Goal: Navigation & Orientation: Find specific page/section

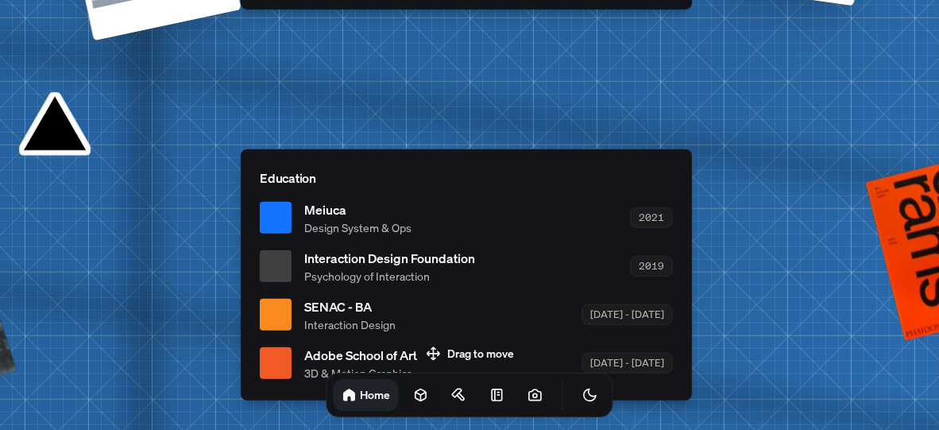
click at [331, 211] on span "Meiuca" at bounding box center [357, 208] width 107 height 19
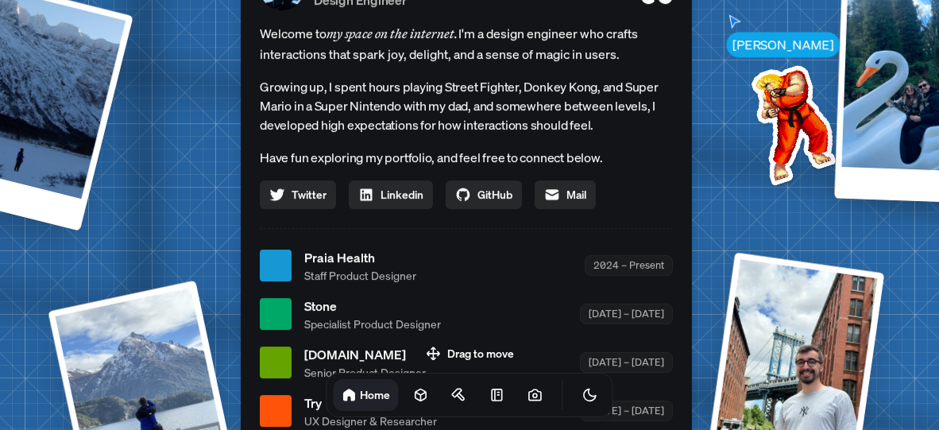
click at [343, 254] on span "Praia Health" at bounding box center [360, 257] width 112 height 19
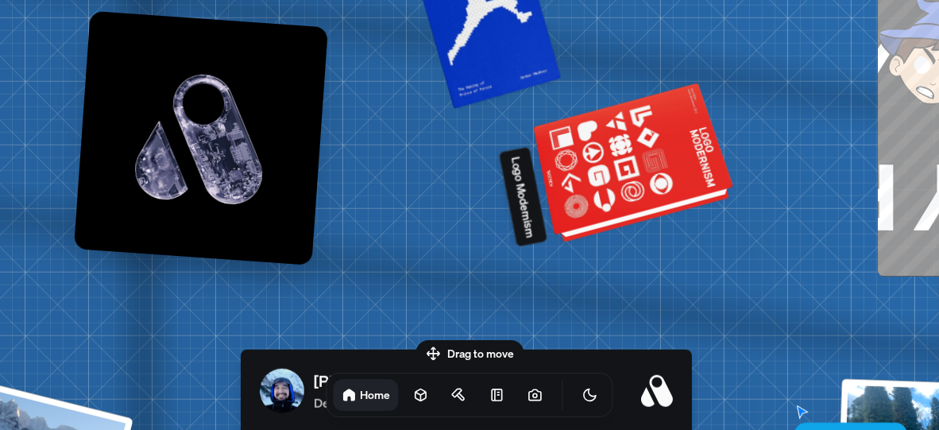
click at [610, 174] on div at bounding box center [634, 164] width 193 height 147
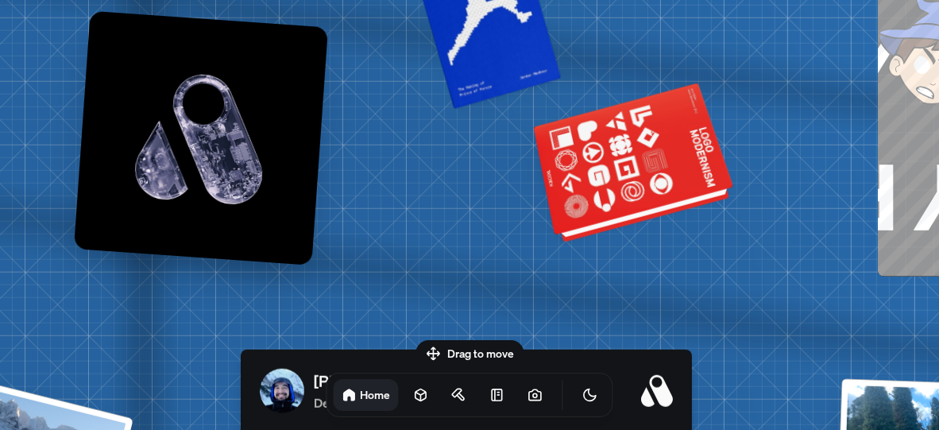
click at [600, 200] on div at bounding box center [634, 164] width 193 height 147
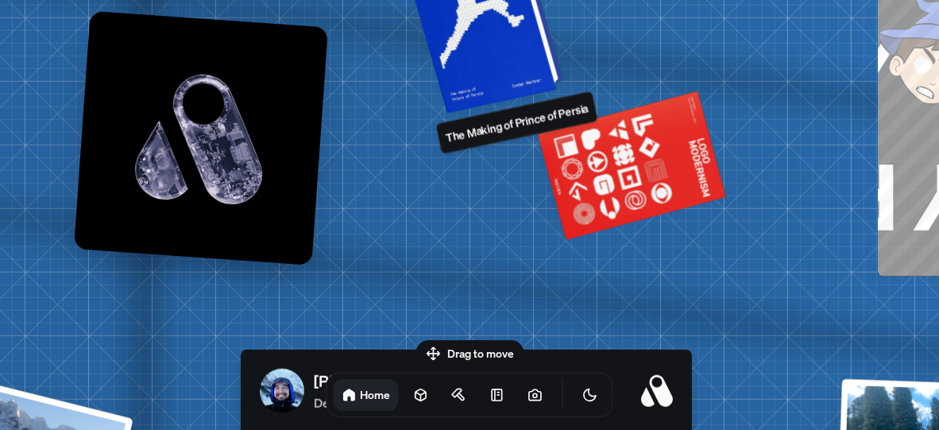
click at [485, 63] on div at bounding box center [484, 11] width 151 height 194
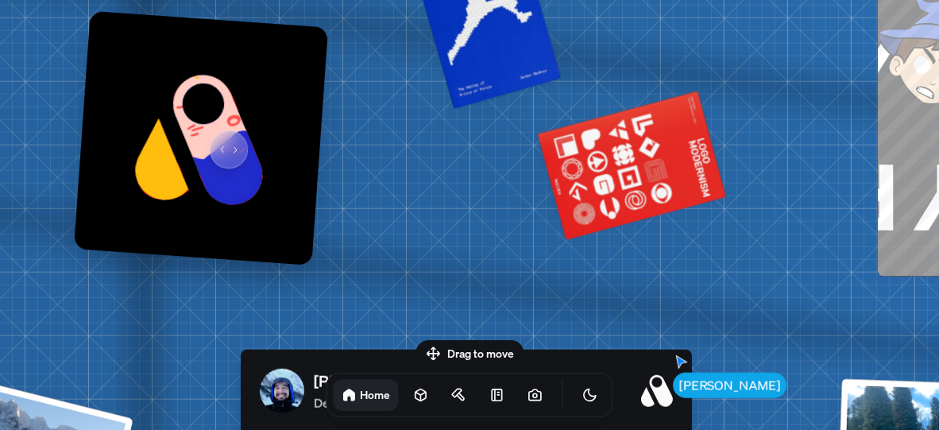
click at [222, 139] on img at bounding box center [201, 137] width 254 height 254
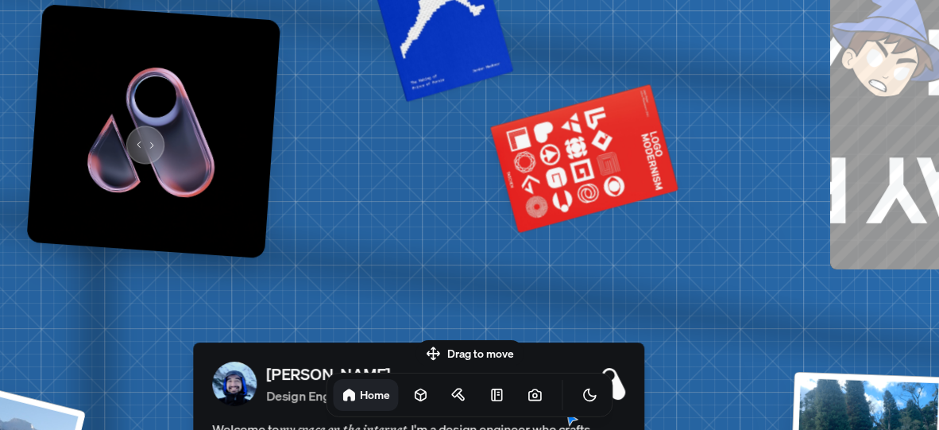
drag, startPoint x: 188, startPoint y: 144, endPoint x: 136, endPoint y: 137, distance: 52.8
click at [136, 137] on img at bounding box center [153, 131] width 254 height 254
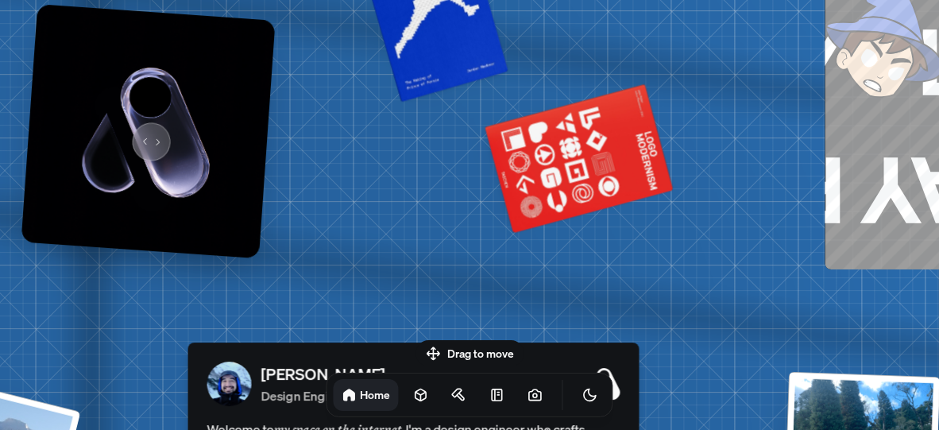
click at [145, 133] on img at bounding box center [148, 131] width 254 height 254
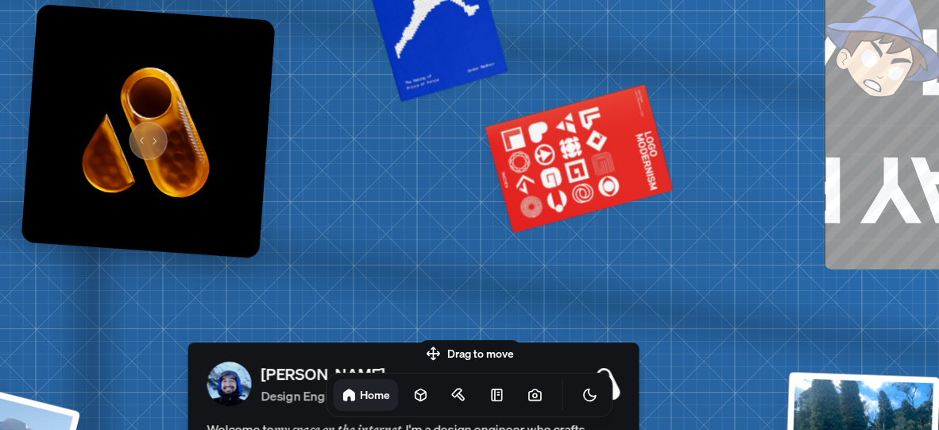
click at [141, 133] on img at bounding box center [148, 131] width 254 height 254
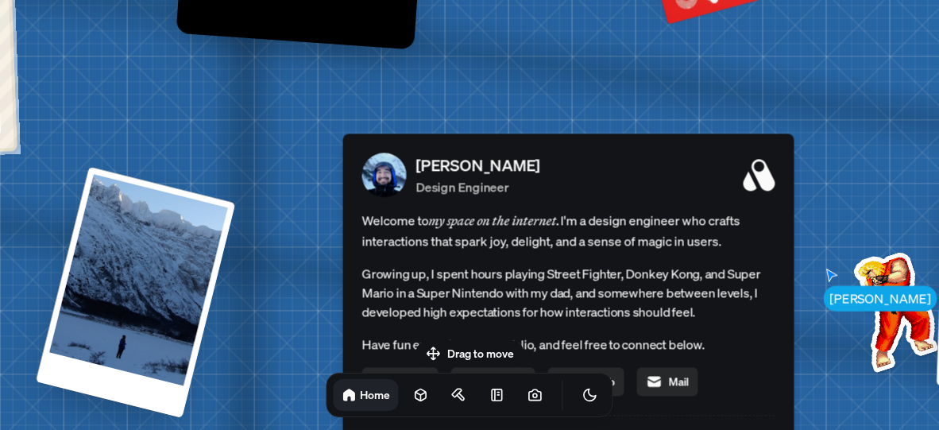
drag, startPoint x: 133, startPoint y: 291, endPoint x: 225, endPoint y: 164, distance: 156.5
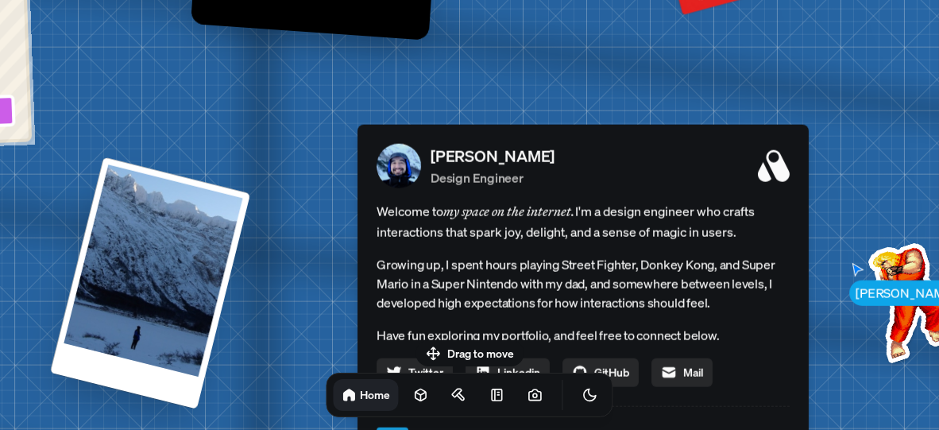
click at [192, 249] on div at bounding box center [150, 282] width 200 height 253
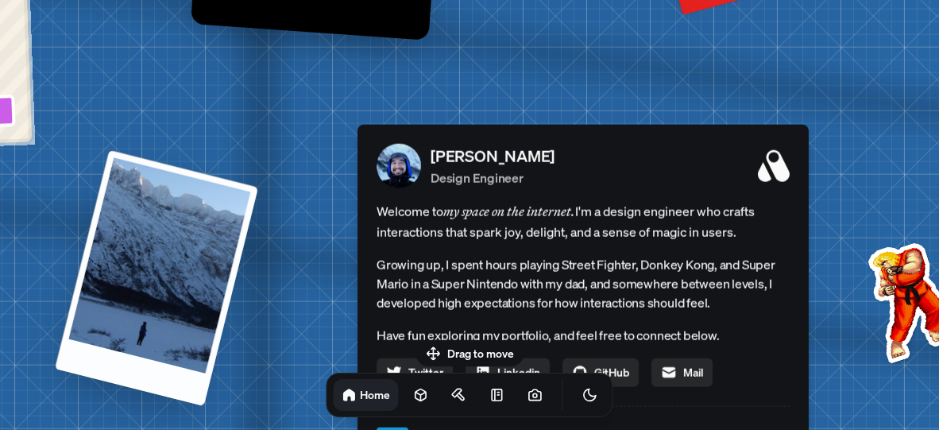
drag, startPoint x: 158, startPoint y: 253, endPoint x: 167, endPoint y: 243, distance: 13.5
click at [165, 245] on div at bounding box center [157, 277] width 204 height 256
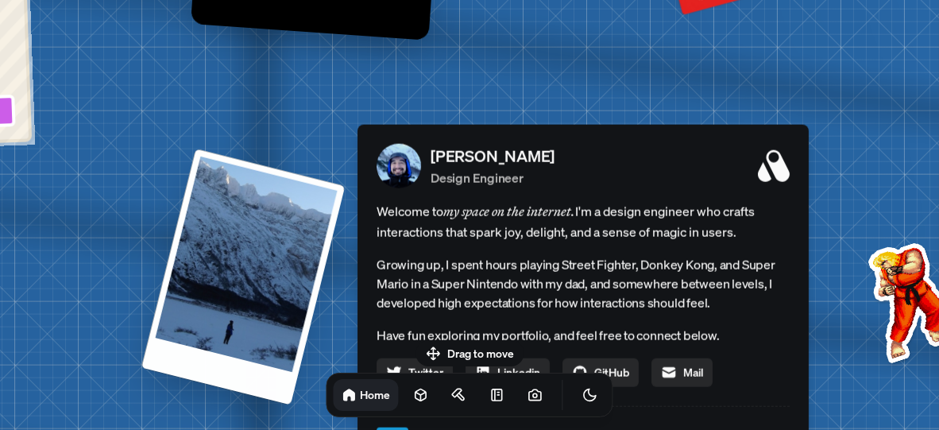
drag, startPoint x: 174, startPoint y: 237, endPoint x: 296, endPoint y: 227, distance: 122.7
click at [286, 221] on div at bounding box center [243, 276] width 204 height 256
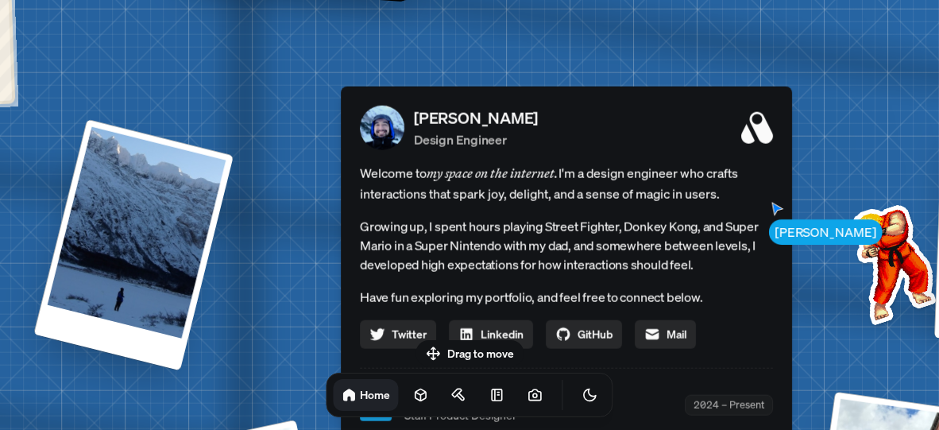
drag, startPoint x: 400, startPoint y: 245, endPoint x: 246, endPoint y: 75, distance: 229.4
click at [360, 162] on div "Welcome to my space on the internet. I'm a design engineer who crafts interacti…" at bounding box center [566, 255] width 413 height 186
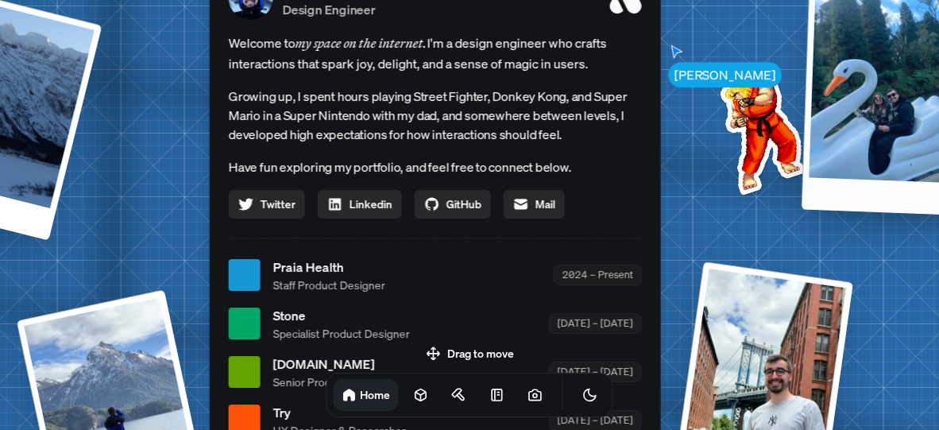
click at [850, 169] on div at bounding box center [881, 99] width 161 height 232
